Goal: Task Accomplishment & Management: Use online tool/utility

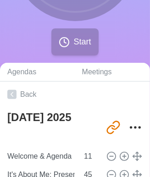
scroll to position [131, 0]
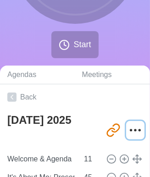
click at [135, 130] on circle "More" at bounding box center [135, 130] width 1 height 1
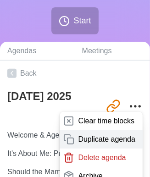
click at [87, 149] on div "Duplicate agenda" at bounding box center [101, 158] width 83 height 18
type textarea "[DATE] 2025 copy"
type input "[URL][DOMAIN_NAME]"
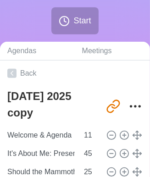
type textarea "[DATE] 2025"
type input "[URL][DOMAIN_NAME]"
type textarea "[DATE] 2025 copy"
type input "[URL][DOMAIN_NAME]"
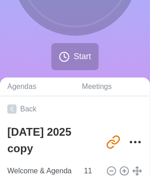
scroll to position [120, 0]
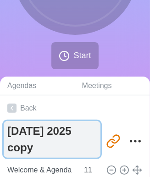
click at [51, 147] on textarea "[DATE] 2025 copy" at bounding box center [52, 139] width 97 height 37
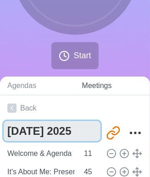
scroll to position [225, 0]
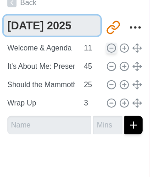
type textarea "[DATE] 2025"
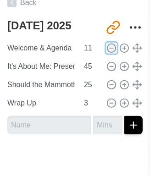
click at [107, 46] on icon at bounding box center [112, 48] width 10 height 10
type input "It's About Me: Presentations"
type input "45"
type input "Should the Mammoth Live Again?"
type input "25"
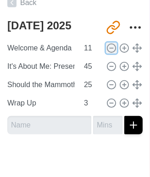
type input "Wrap Up"
type input "3"
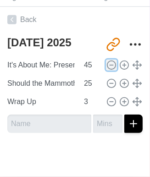
scroll to position [207, 0]
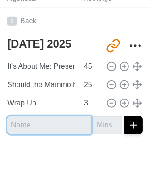
click at [40, 122] on input "text" at bounding box center [49, 125] width 84 height 18
type input "Welcome & Agenda"
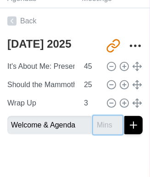
click at [97, 120] on input "number" at bounding box center [107, 125] width 29 height 18
type input "6"
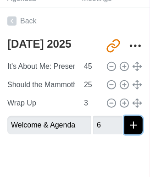
click at [126, 116] on button "submit" at bounding box center [134, 125] width 18 height 18
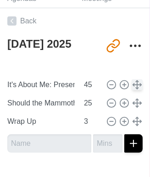
type input "Welcome & Agenda"
type input "6"
type input "It's About Me: Presentations"
type input "45"
type input "Should the Mammoth Live Again?"
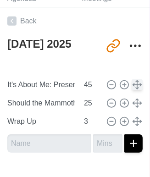
type input "25"
type input "Wrap Up"
type input "3"
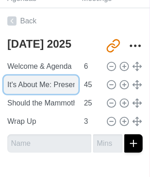
click at [55, 83] on input "It's About Me: Presentations" at bounding box center [41, 85] width 75 height 18
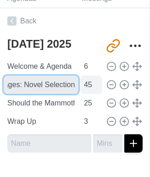
type input "Getting Pages: Novel Selection"
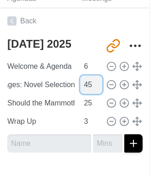
scroll to position [0, 0]
click at [86, 85] on input "45" at bounding box center [91, 85] width 22 height 18
type input "4"
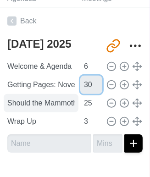
type input "30"
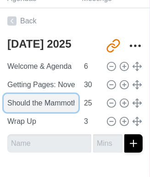
click at [50, 103] on input "Should the Mammoth Live Again?" at bounding box center [41, 103] width 75 height 18
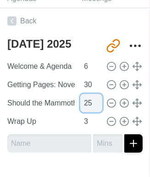
click at [84, 100] on input "25" at bounding box center [91, 103] width 22 height 18
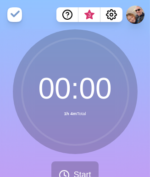
type input "45"
click at [136, 34] on div "00 : 00 1h 24m Total" at bounding box center [75, 91] width 125 height 125
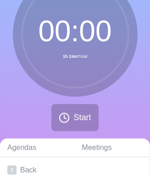
scroll to position [58, 0]
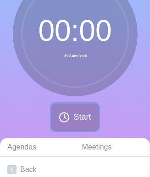
click at [74, 119] on span "Start" at bounding box center [82, 117] width 17 height 12
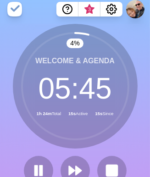
scroll to position [0, 0]
